Goal: Information Seeking & Learning: Learn about a topic

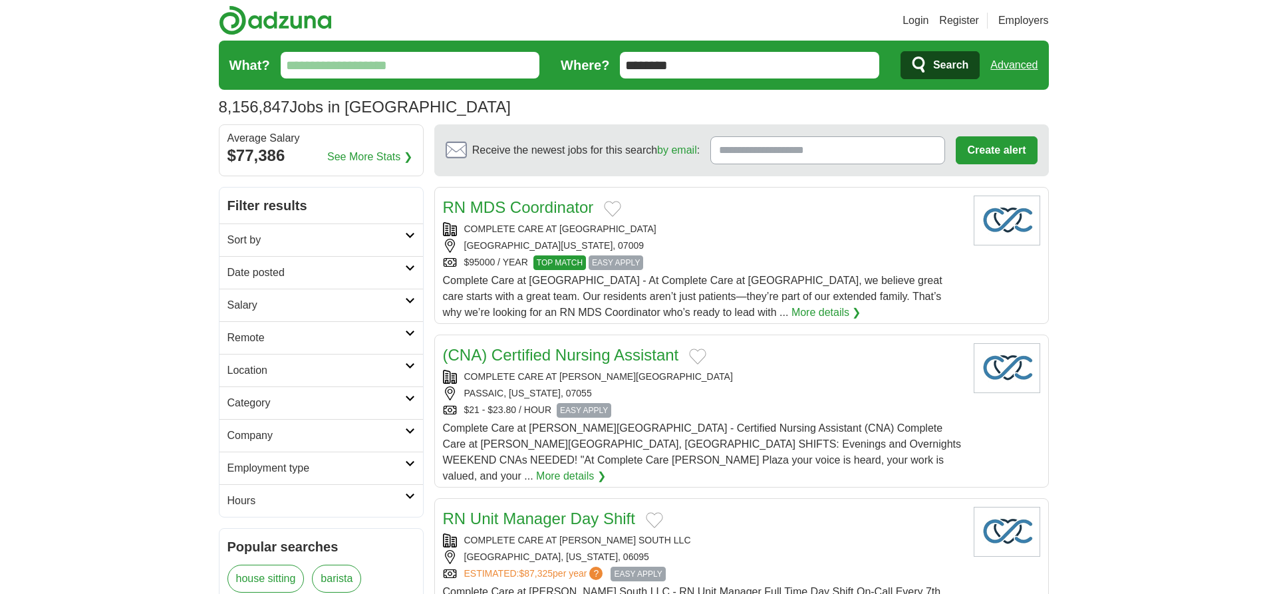
type input "********"
click at [1013, 65] on link "Advanced" at bounding box center [1013, 65] width 47 height 27
